Goal: Task Accomplishment & Management: Use online tool/utility

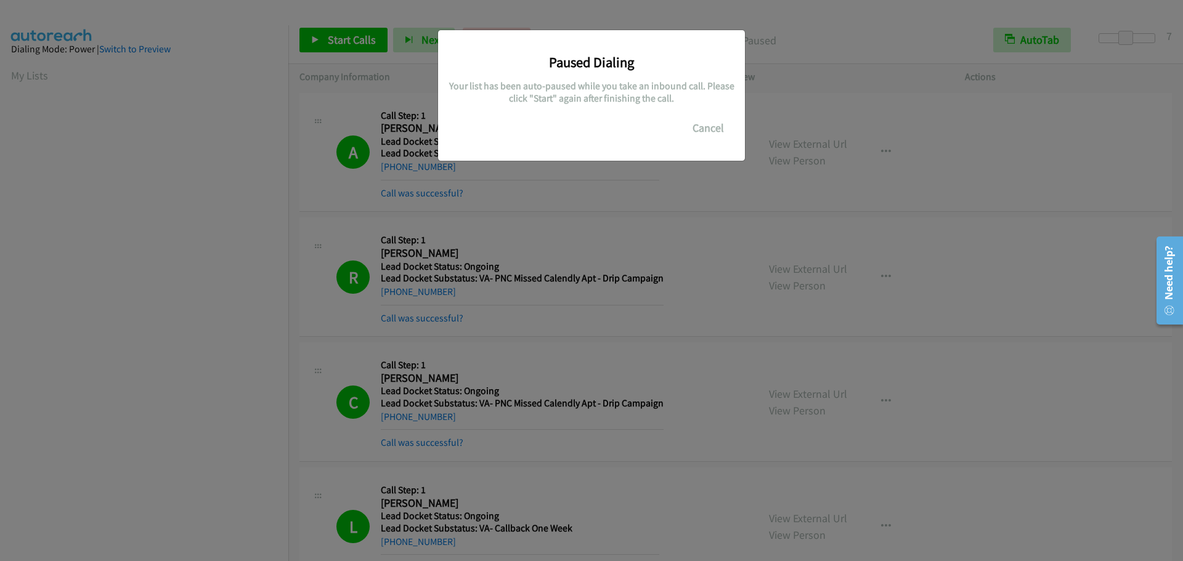
scroll to position [130, 0]
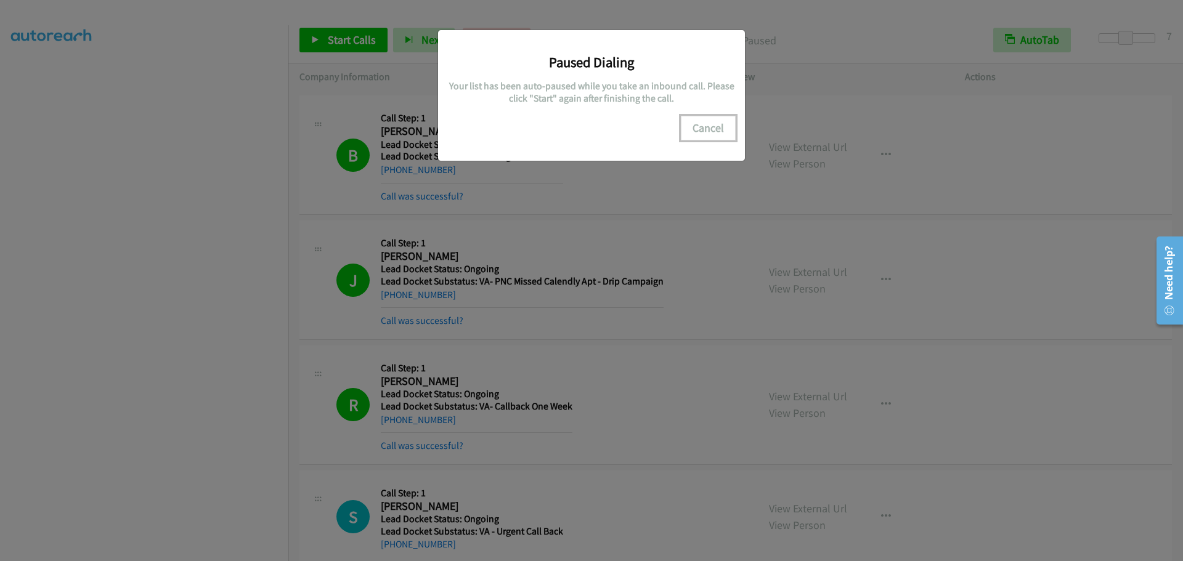
click at [718, 128] on button "Cancel" at bounding box center [708, 128] width 55 height 25
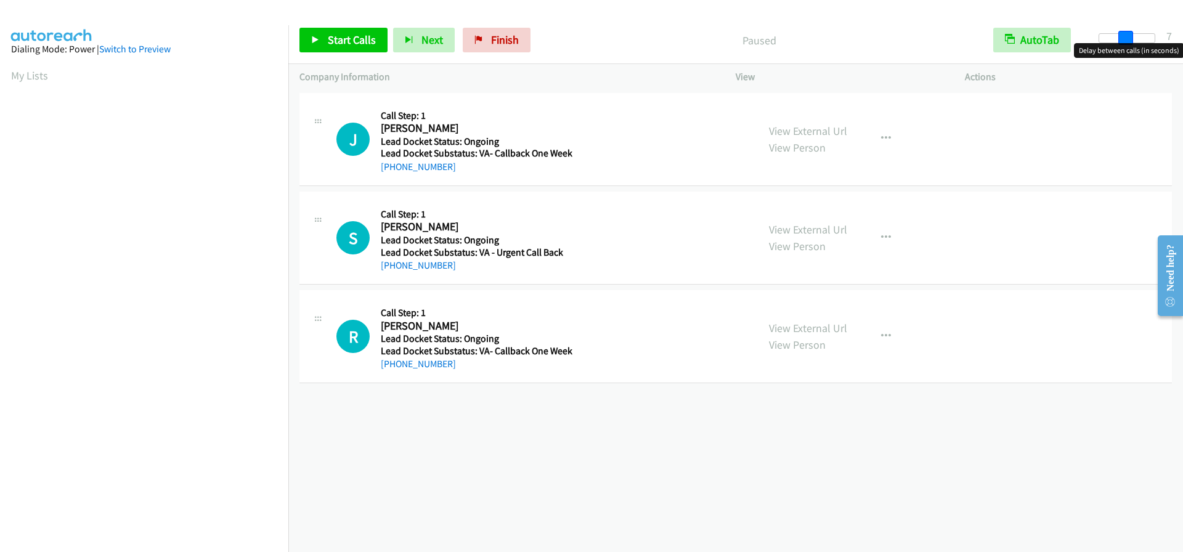
drag, startPoint x: 1095, startPoint y: 45, endPoint x: 1119, endPoint y: 43, distance: 24.2
click at [1119, 43] on span at bounding box center [1126, 38] width 15 height 15
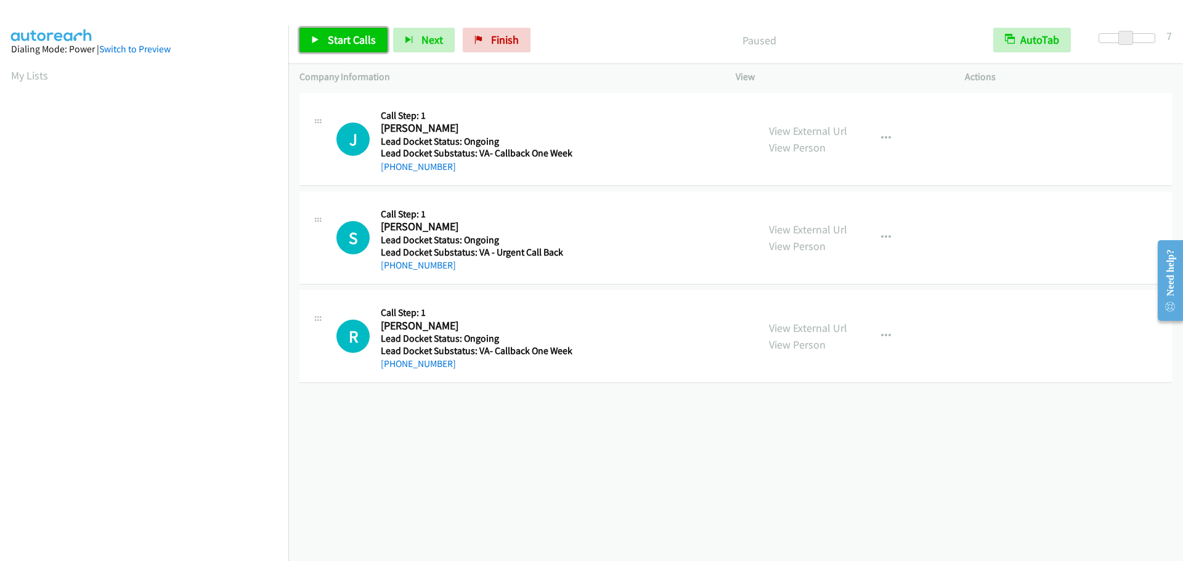
click at [349, 44] on span "Start Calls" at bounding box center [352, 40] width 48 height 14
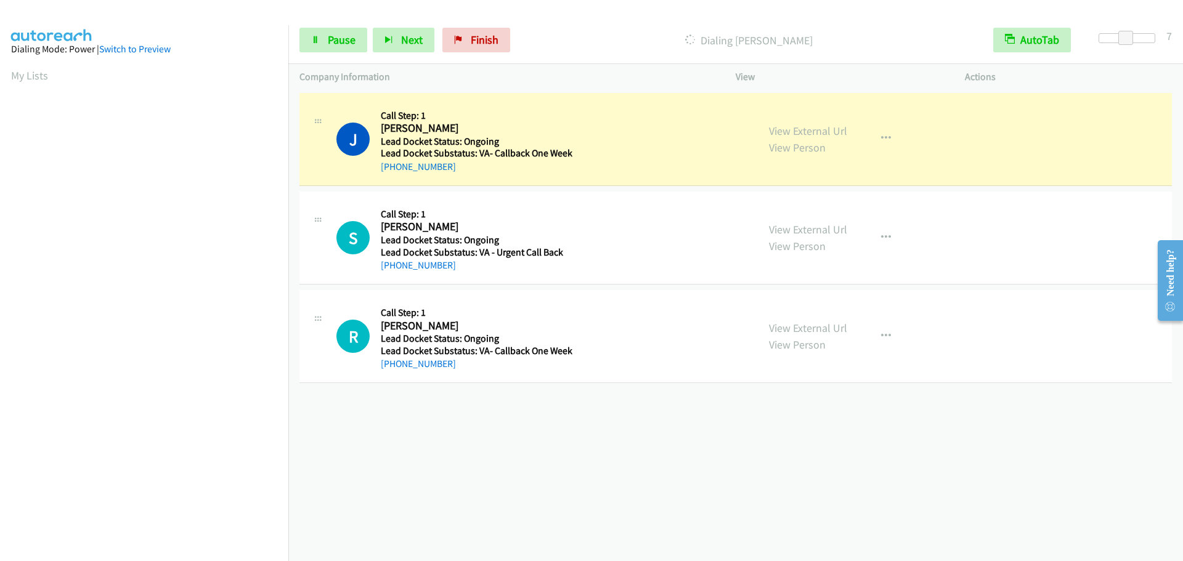
scroll to position [129, 0]
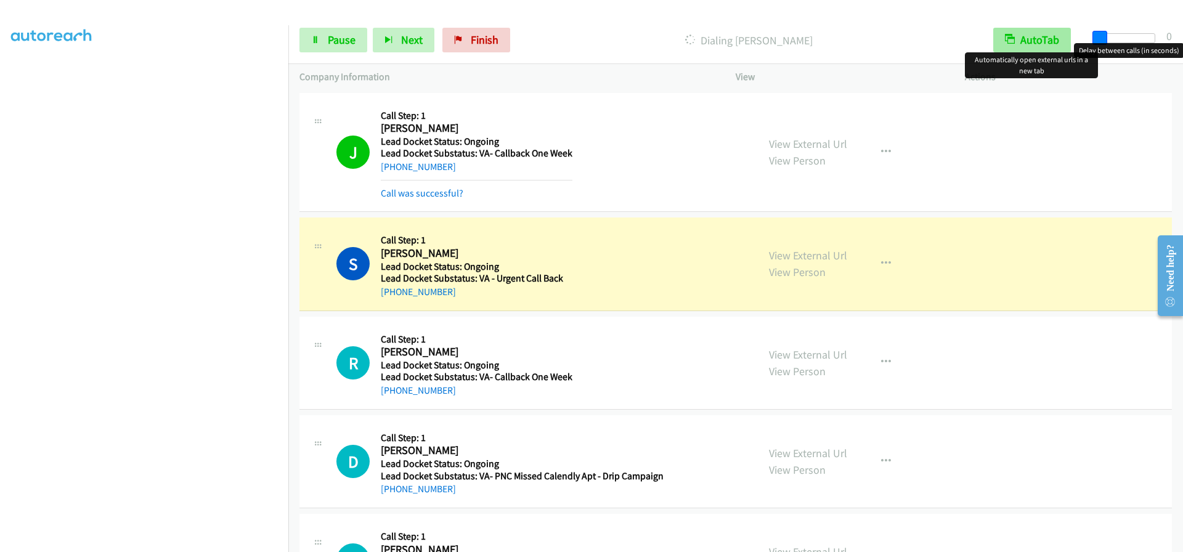
drag, startPoint x: 1128, startPoint y: 38, endPoint x: 1042, endPoint y: 45, distance: 86.0
click at [1042, 45] on div "Start Calls Pause Next Finish Dialing [PERSON_NAME] AutoTab AutoTab 0" at bounding box center [735, 40] width 895 height 47
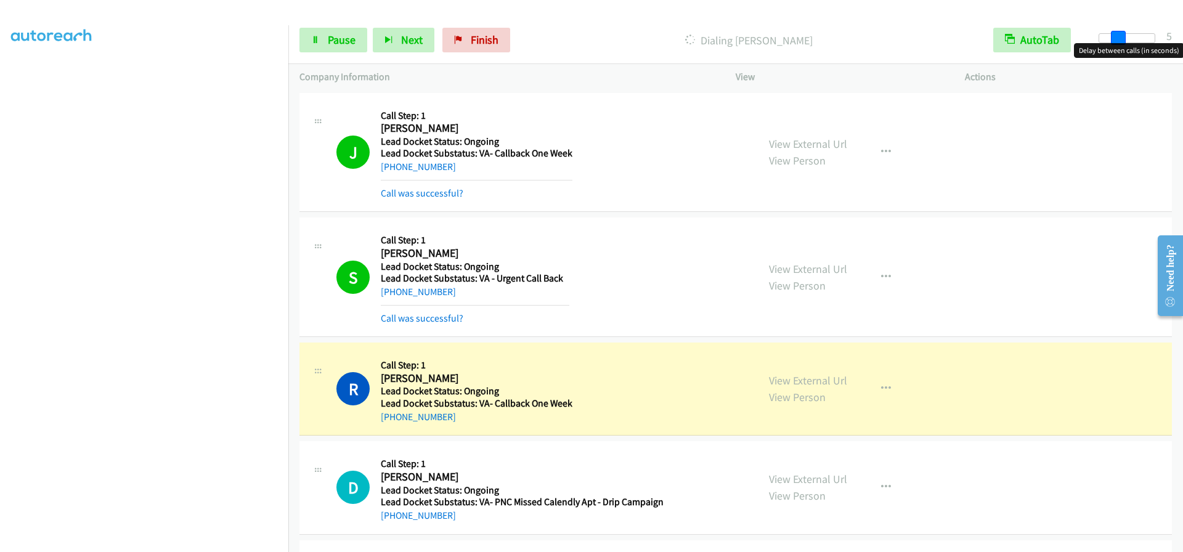
drag, startPoint x: 1097, startPoint y: 38, endPoint x: 1114, endPoint y: 38, distance: 17.3
click at [1114, 38] on span at bounding box center [1118, 38] width 15 height 15
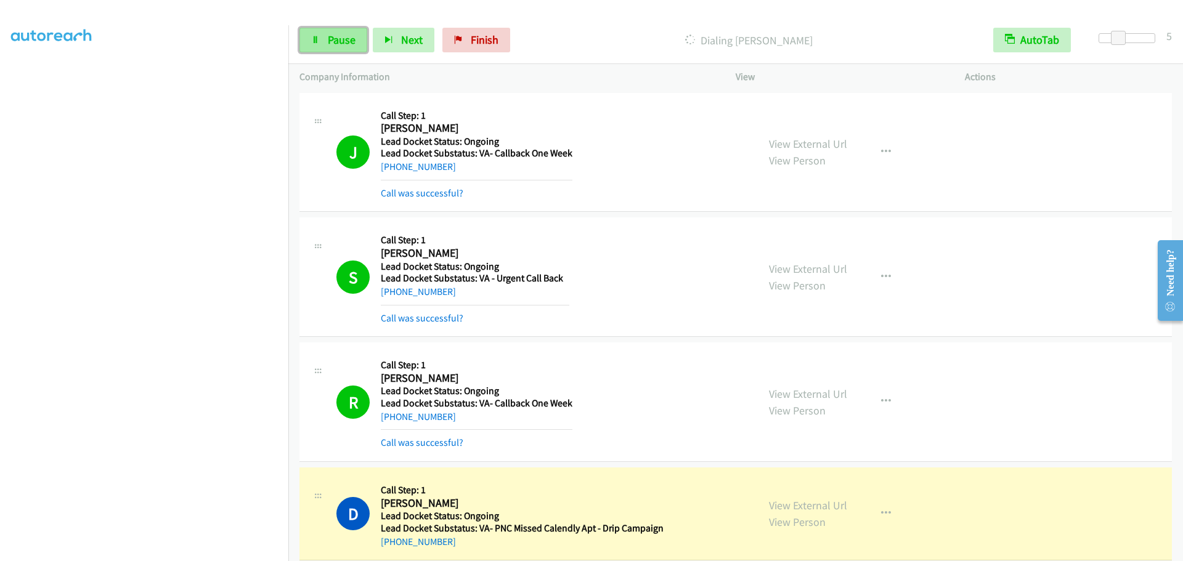
click at [324, 52] on link "Pause" at bounding box center [334, 40] width 68 height 25
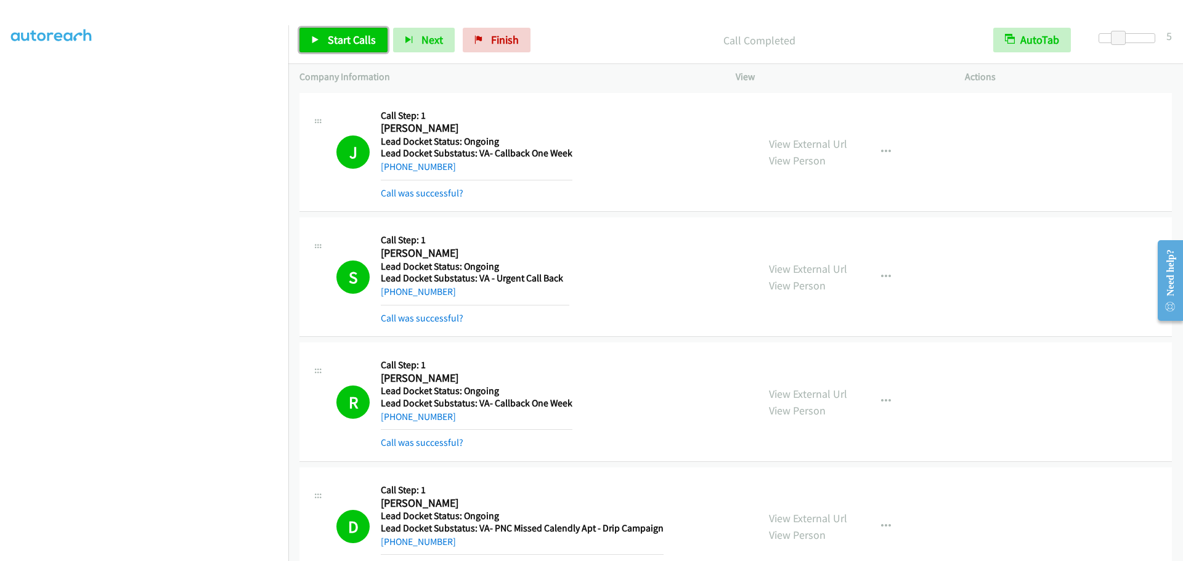
click at [330, 46] on span "Start Calls" at bounding box center [352, 40] width 48 height 14
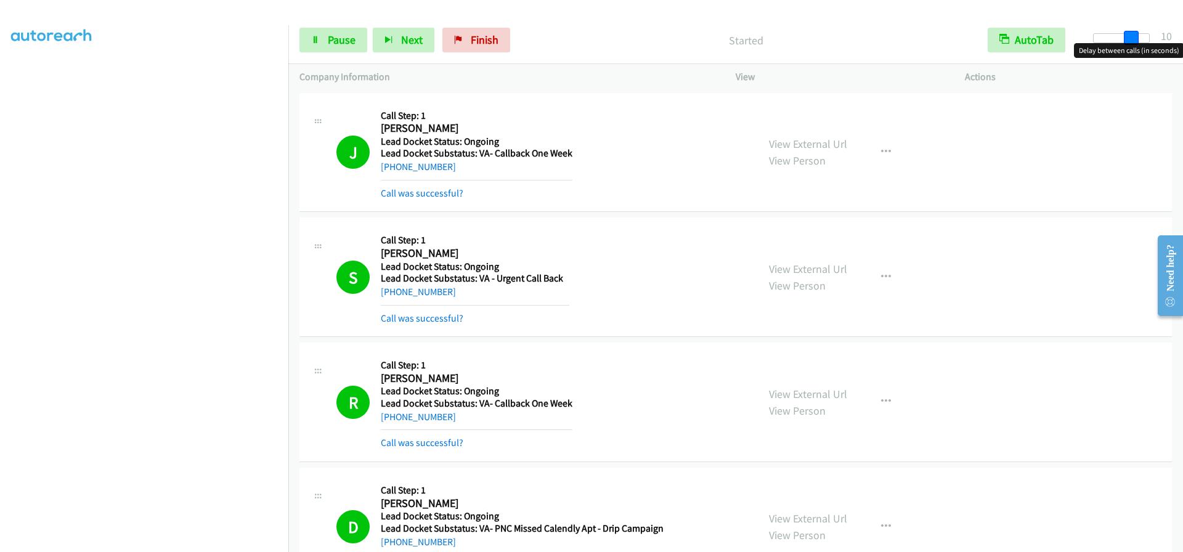
drag, startPoint x: 1113, startPoint y: 35, endPoint x: 1131, endPoint y: 45, distance: 20.4
click at [1131, 45] on body "Start Calls Pause Next Finish Started AutoTab AutoTab 10 Company Information In…" at bounding box center [591, 29] width 1183 height 59
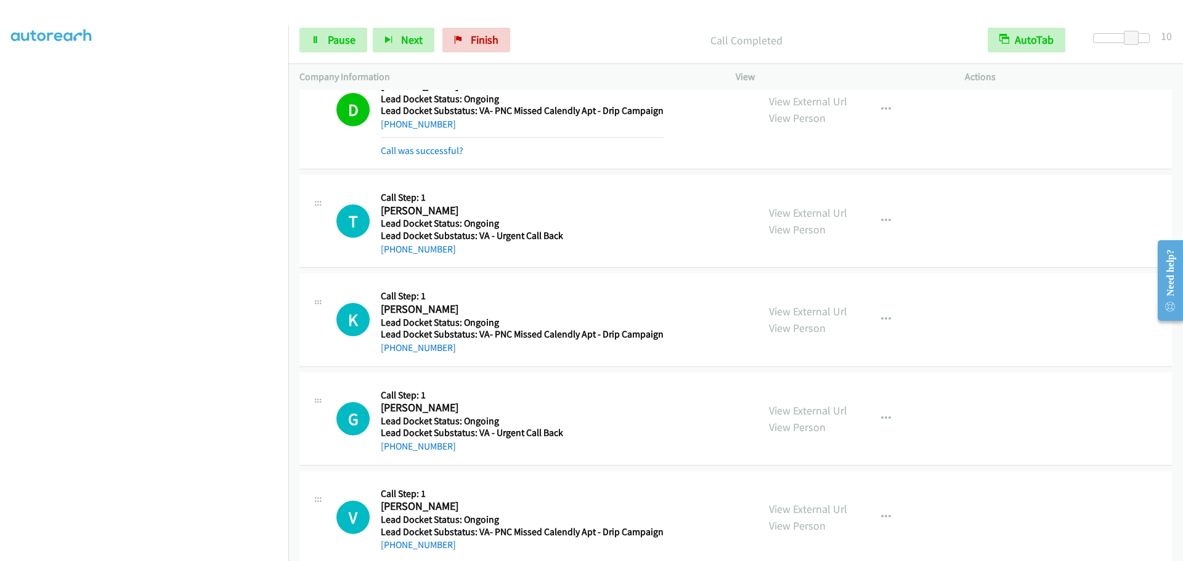
scroll to position [801, 0]
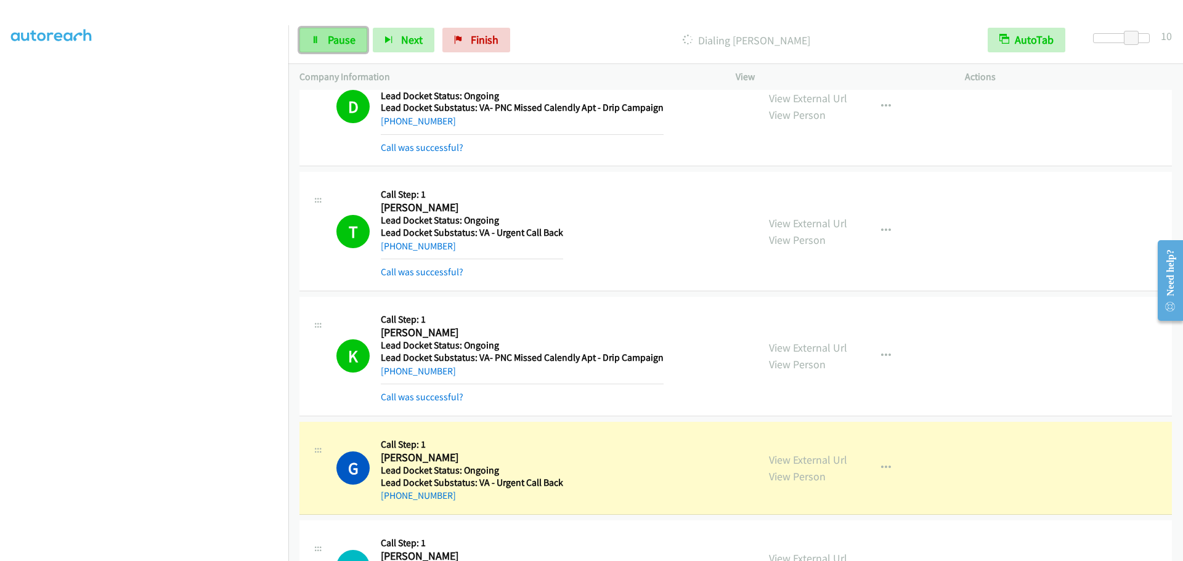
click at [319, 41] on icon at bounding box center [315, 40] width 9 height 9
